Goal: Task Accomplishment & Management: Complete application form

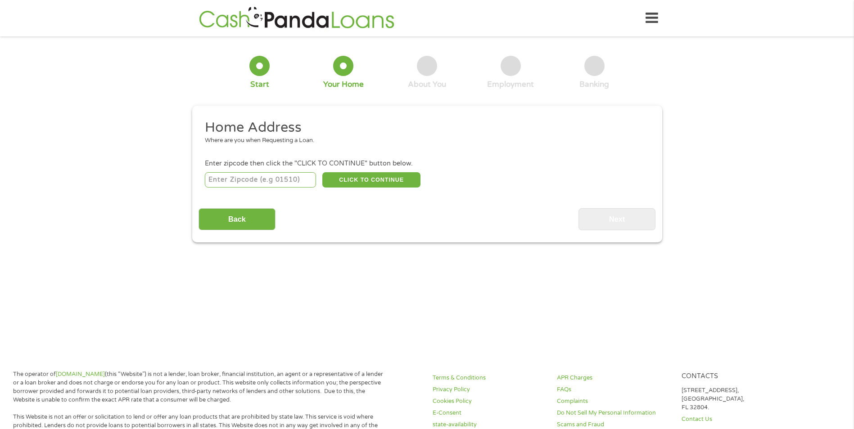
click at [283, 186] on input "number" at bounding box center [260, 179] width 111 height 15
type input "39208"
select select "[US_STATE]"
click at [361, 177] on button "CLICK TO CONTINUE" at bounding box center [371, 179] width 98 height 15
type input "39208"
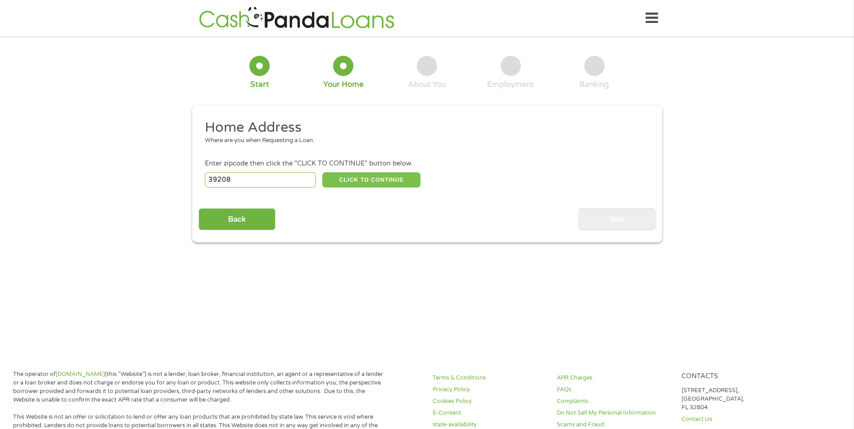
type input "Pearl"
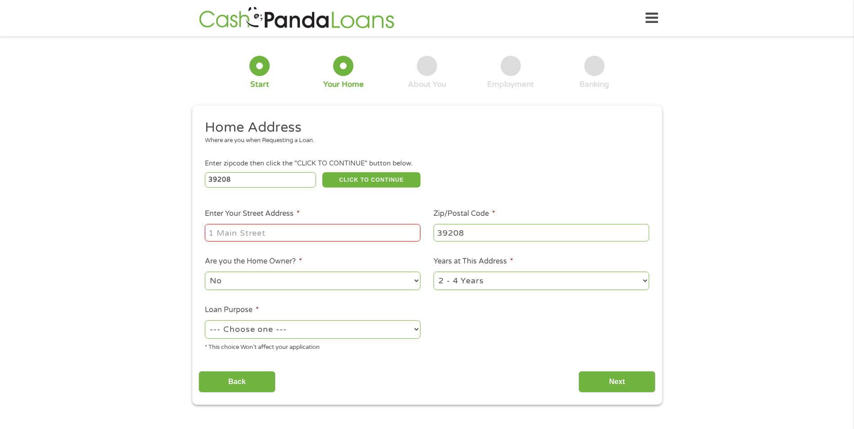
click at [262, 230] on input "Enter Your Street Address *" at bounding box center [313, 232] width 216 height 17
drag, startPoint x: 234, startPoint y: 231, endPoint x: 233, endPoint y: 237, distance: 5.9
click at [234, 232] on input "[STREET_ADDRESS]" at bounding box center [313, 232] width 216 height 17
type input "[STREET_ADDRESS]"
drag, startPoint x: 444, startPoint y: 316, endPoint x: 380, endPoint y: 293, distance: 68.3
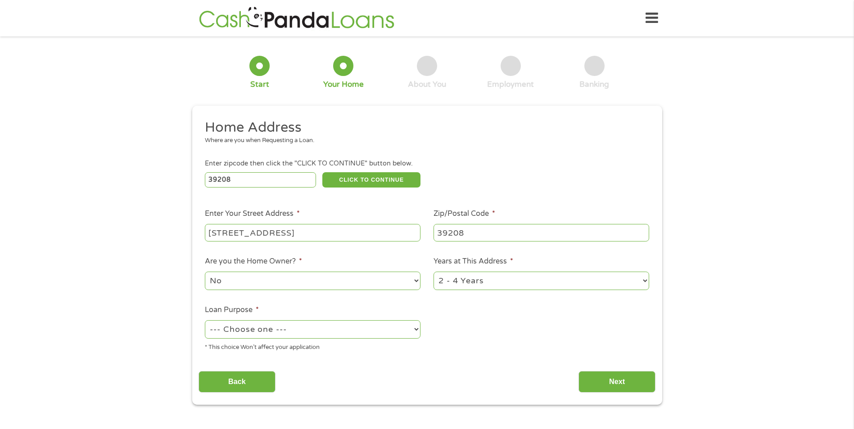
click at [442, 314] on ul "Home Address Where are you when Requesting a Loan. Enter zipcode then click the…" at bounding box center [427, 239] width 457 height 240
drag, startPoint x: 374, startPoint y: 289, endPoint x: 366, endPoint y: 287, distance: 7.4
click at [373, 287] on select "No Yes" at bounding box center [313, 281] width 216 height 18
select select "yes"
click at [205, 272] on select "No Yes" at bounding box center [313, 281] width 216 height 18
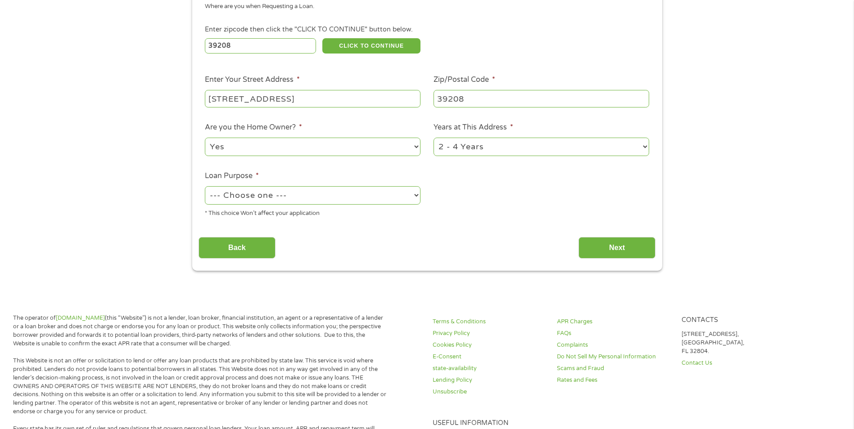
scroll to position [135, 0]
click at [330, 195] on select "--- Choose one --- Pay Bills Debt Consolidation Home Improvement Major Purchase…" at bounding box center [313, 194] width 216 height 18
select select "homeimprovement"
click at [205, 185] on select "--- Choose one --- Pay Bills Debt Consolidation Home Improvement Major Purchase…" at bounding box center [313, 194] width 216 height 18
click at [612, 240] on input "Next" at bounding box center [616, 247] width 77 height 22
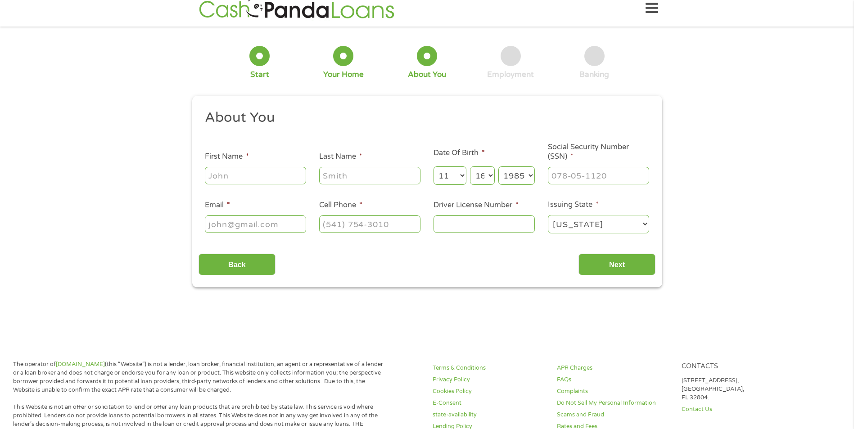
scroll to position [0, 0]
